Goal: Find specific page/section: Find specific page/section

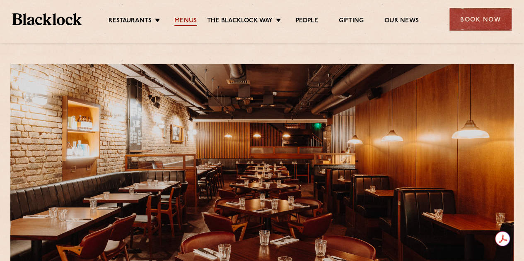
click at [188, 20] on link "Menus" at bounding box center [185, 21] width 22 height 9
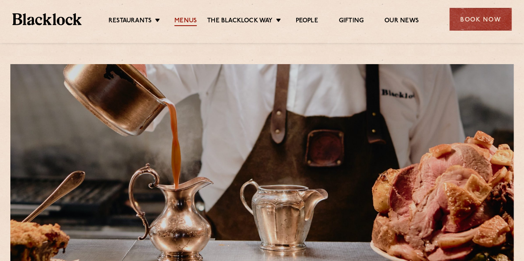
click at [187, 23] on link "Menus" at bounding box center [185, 21] width 22 height 9
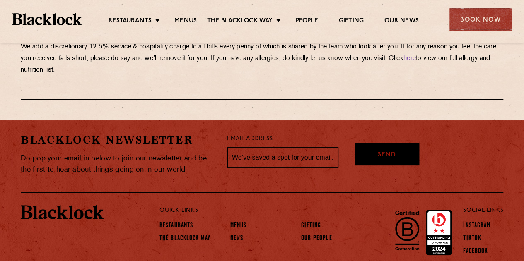
scroll to position [1525, 0]
